Goal: Task Accomplishment & Management: Manage account settings

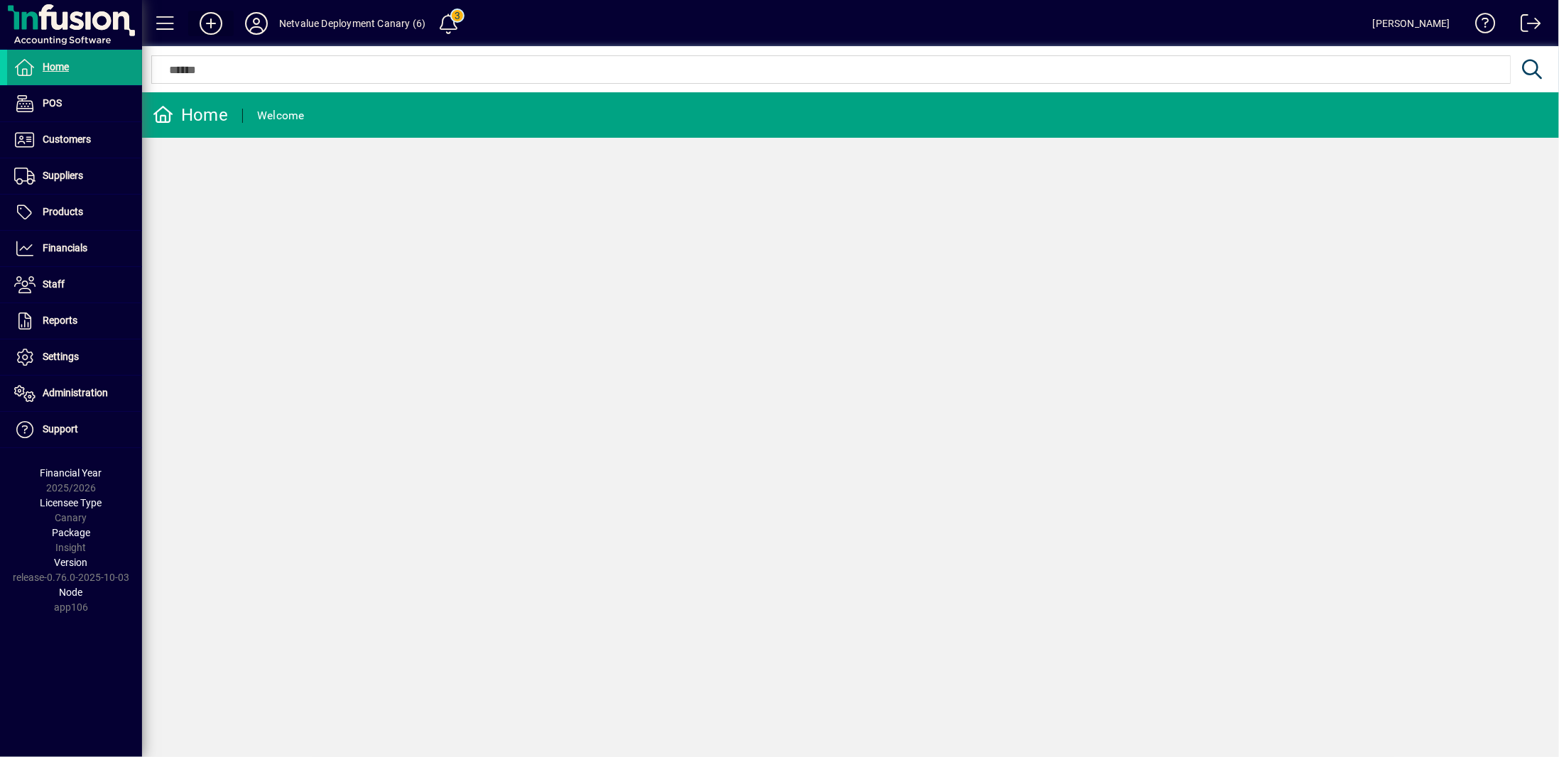
click at [212, 27] on icon at bounding box center [211, 23] width 28 height 23
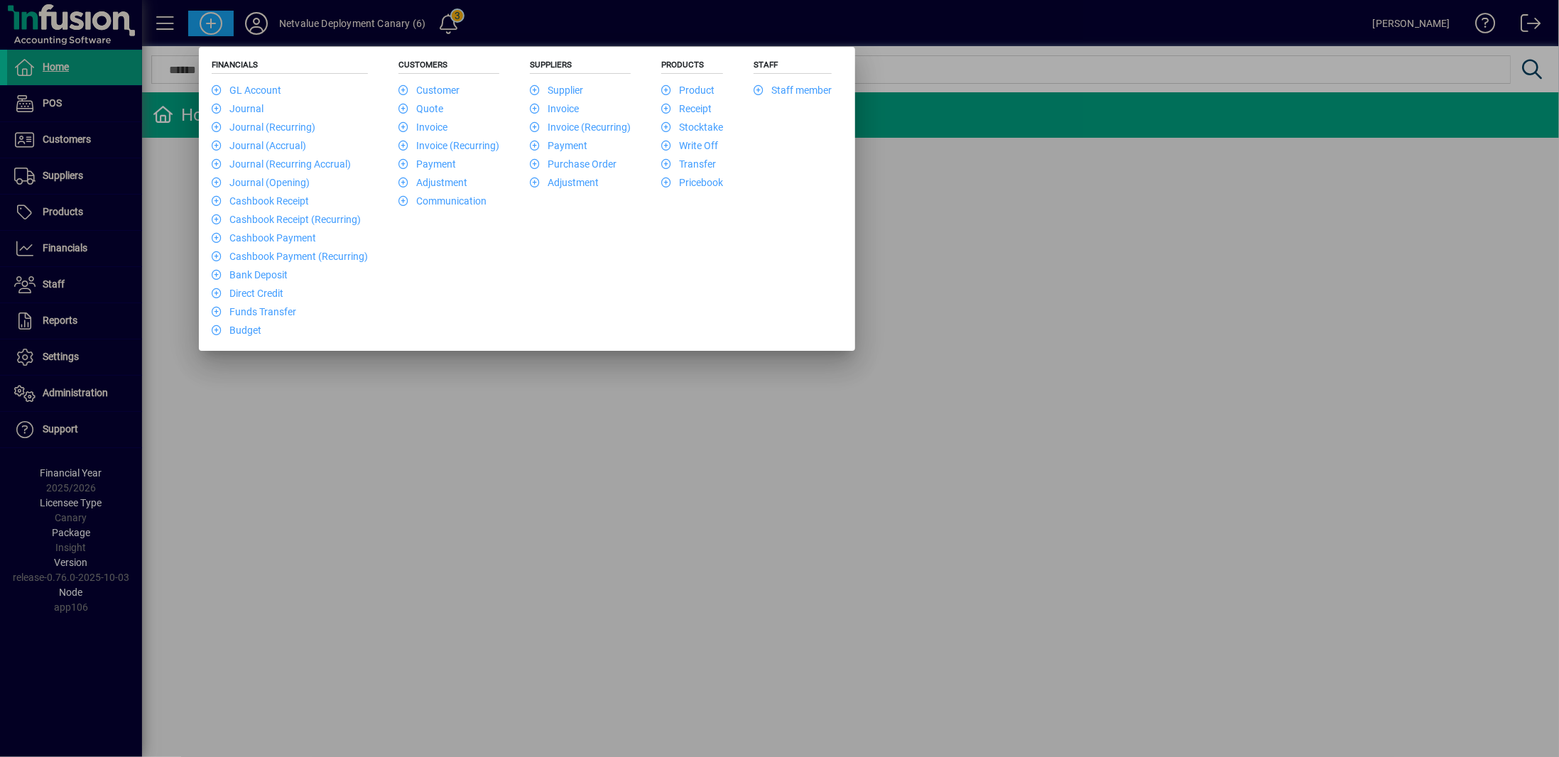
click at [133, 22] on div at bounding box center [779, 378] width 1559 height 757
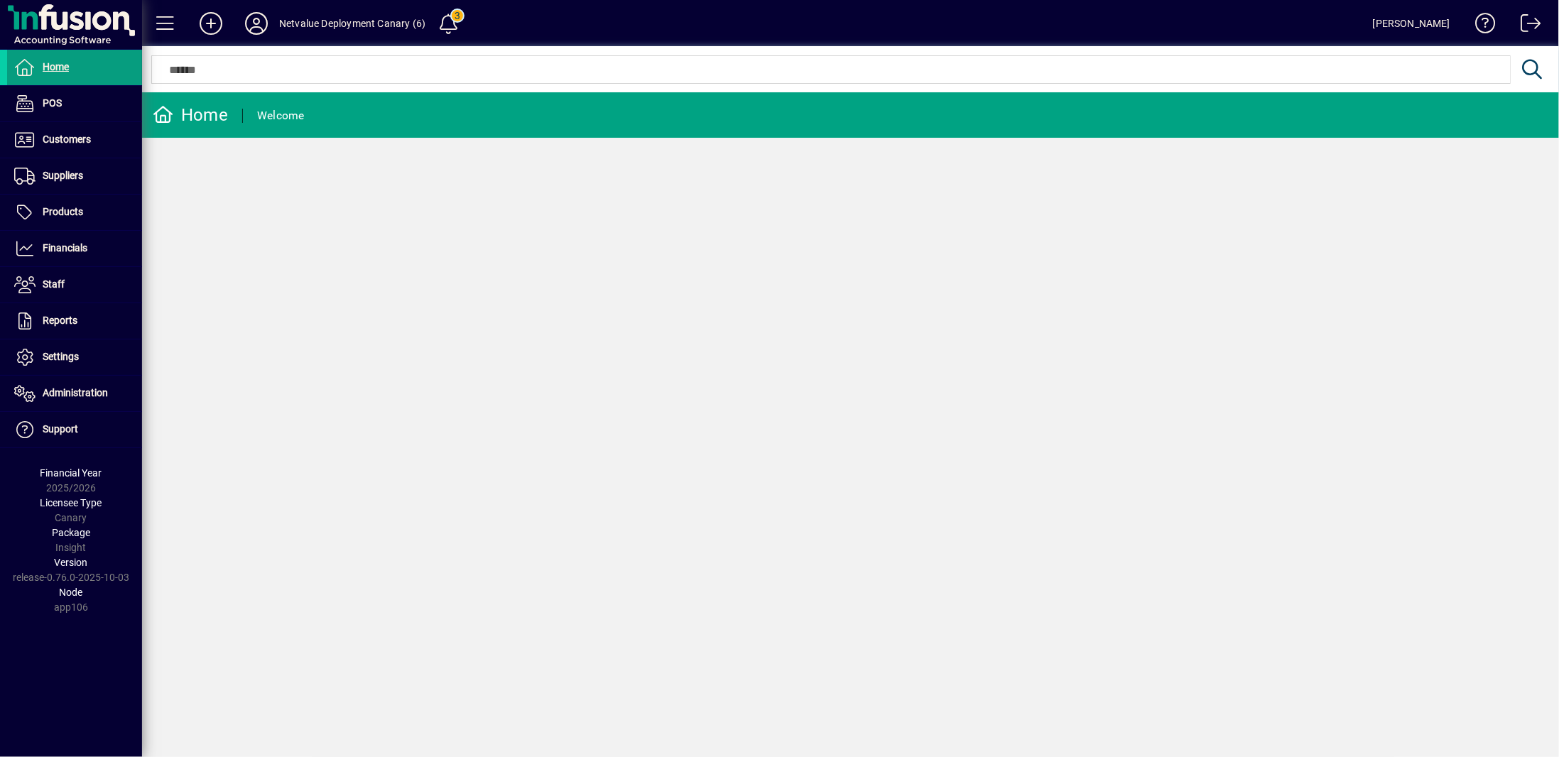
click at [405, 17] on div "Netvalue Deployment Canary (6)" at bounding box center [352, 23] width 146 height 23
click at [405, 23] on div "Netvalue Deployment Canary (6)" at bounding box center [352, 23] width 146 height 23
click at [273, 20] on span at bounding box center [256, 23] width 45 height 34
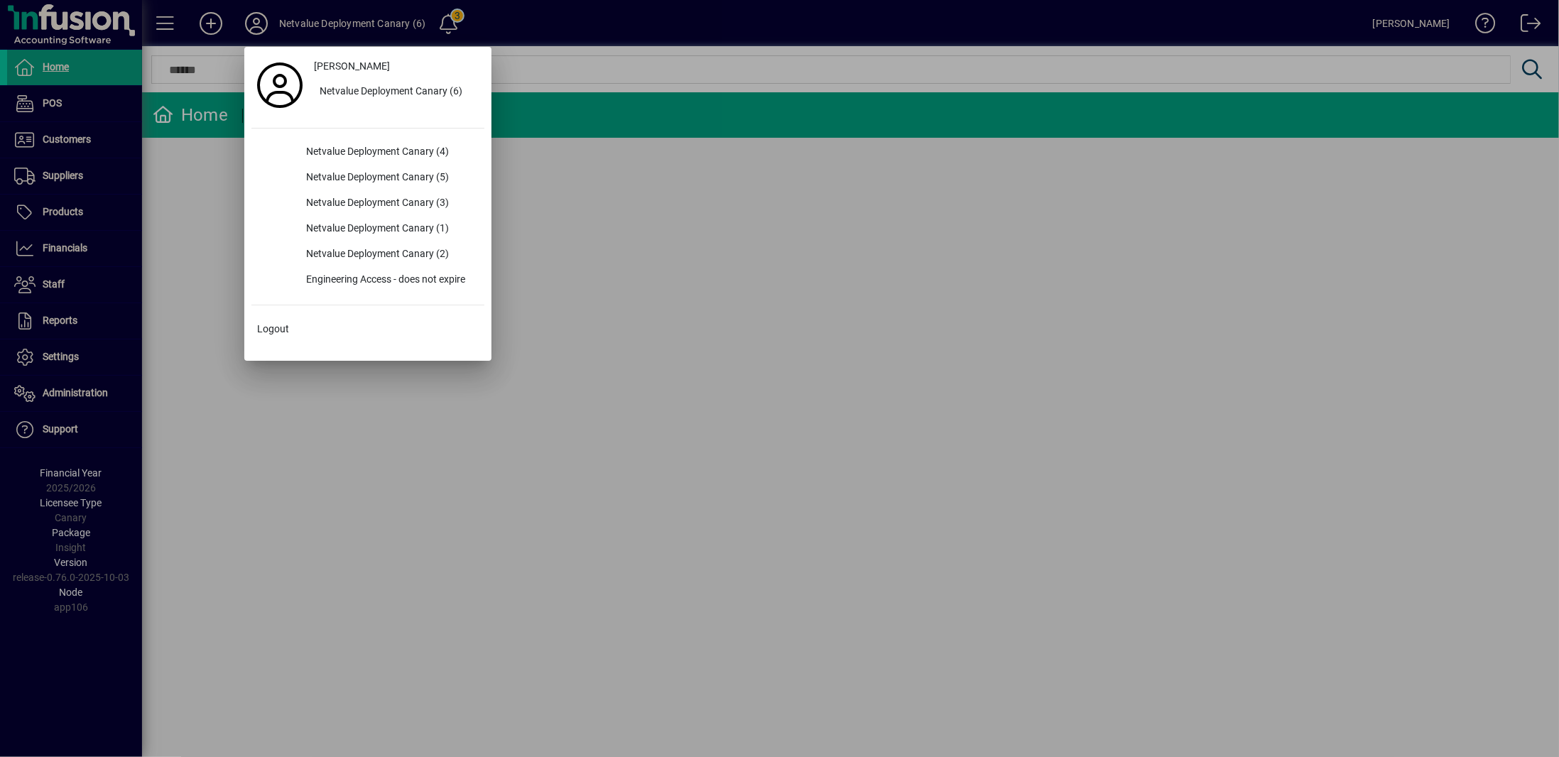
click at [251, 20] on div at bounding box center [779, 378] width 1559 height 757
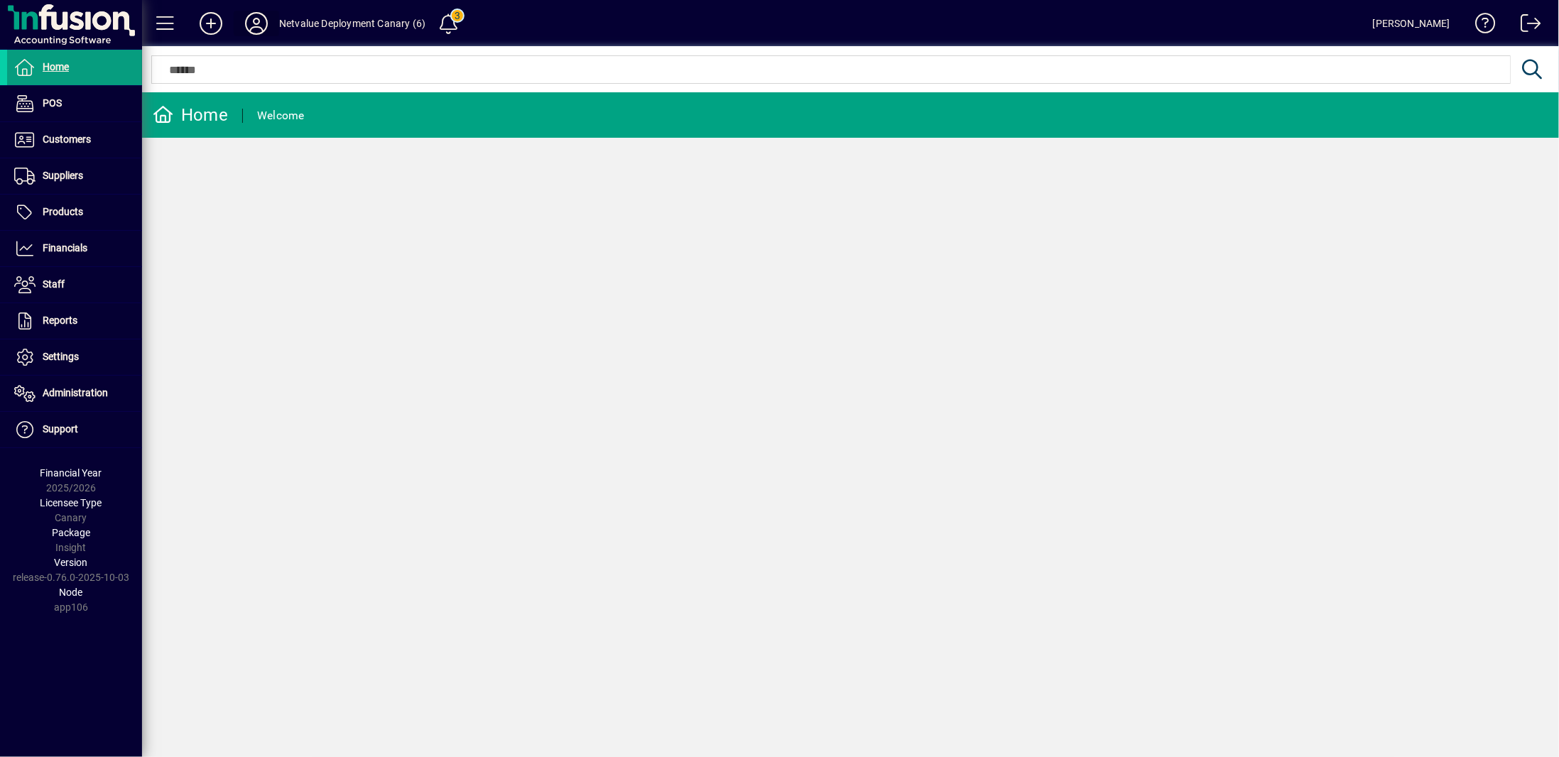
click at [251, 20] on icon at bounding box center [256, 23] width 28 height 23
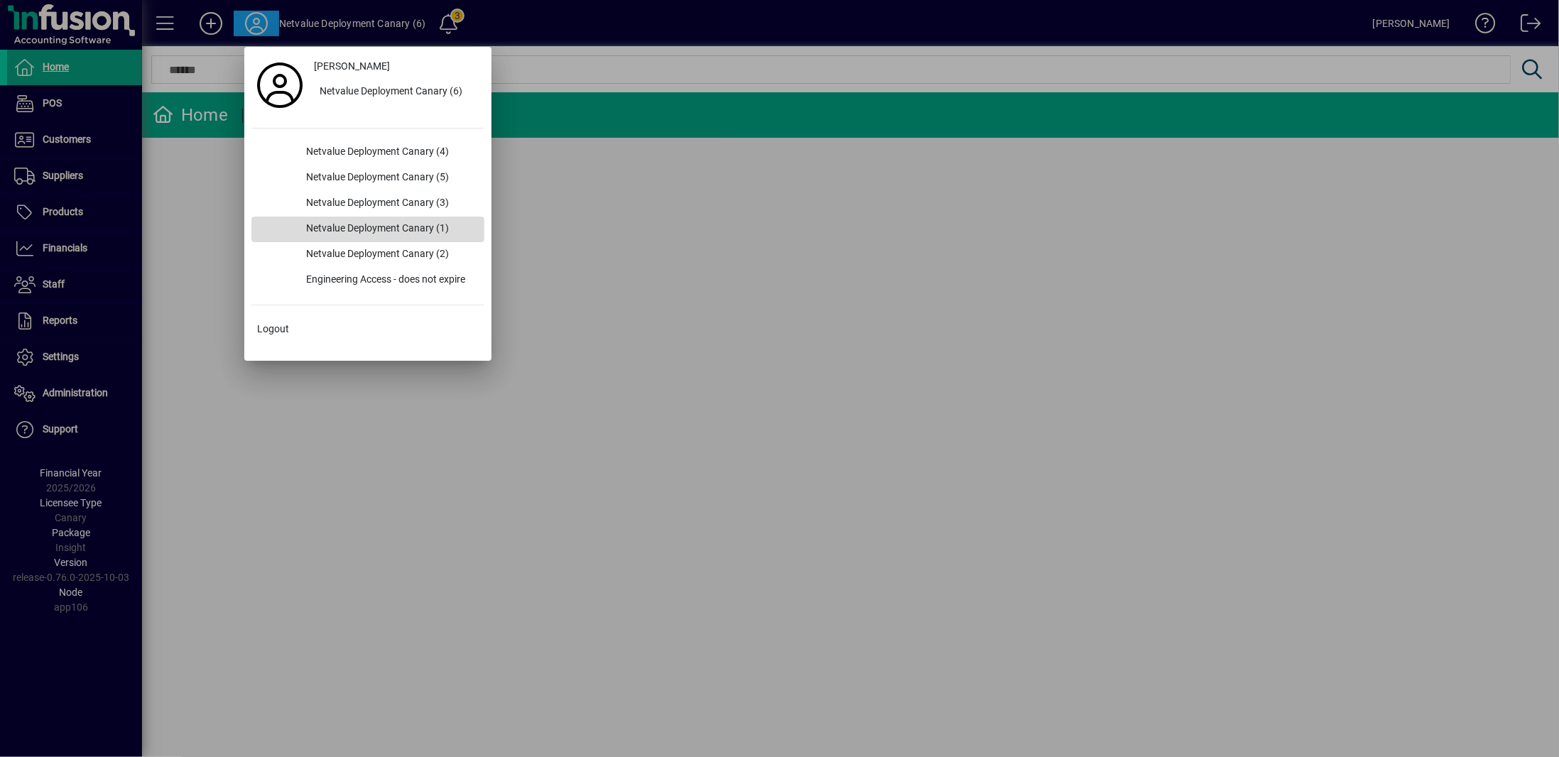
click at [375, 226] on div "Netvalue Deployment Canary (1)" at bounding box center [390, 230] width 190 height 26
